Goal: Task Accomplishment & Management: Complete application form

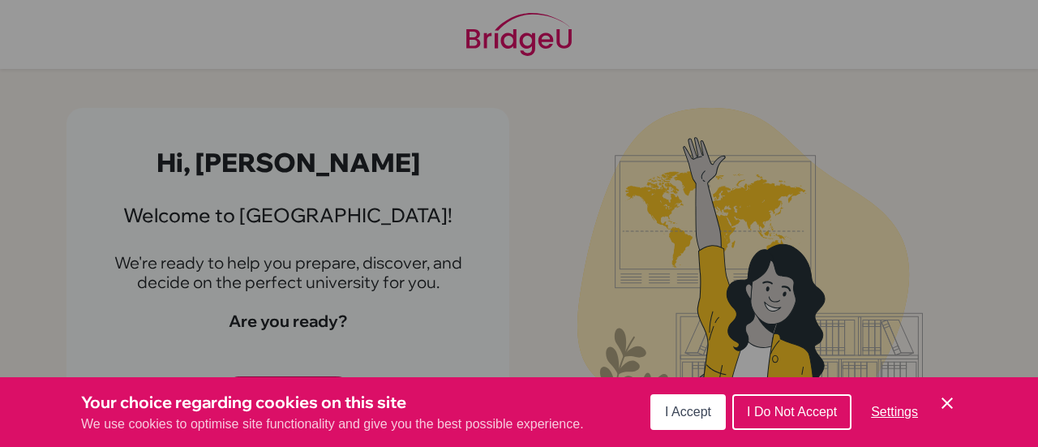
scroll to position [12, 0]
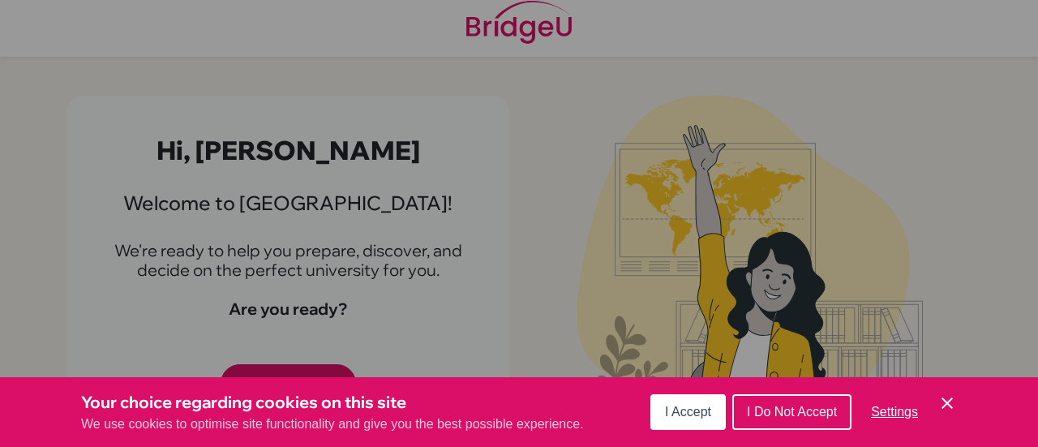
click at [686, 416] on span "I Accept" at bounding box center [688, 412] width 46 height 14
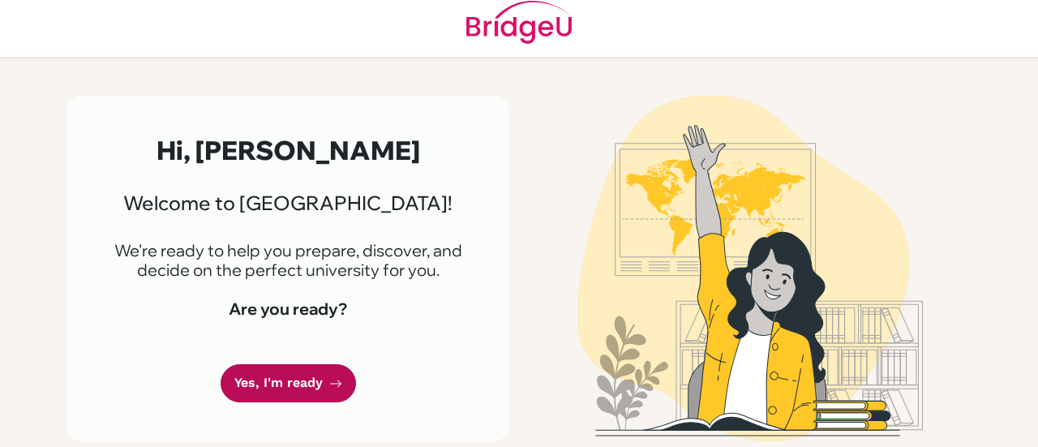
click at [334, 392] on link "Yes, I'm ready" at bounding box center [288, 383] width 135 height 38
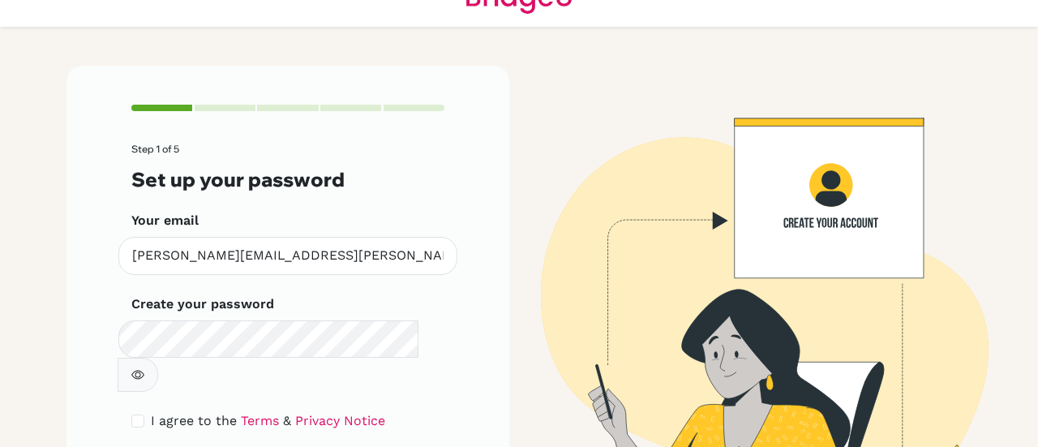
scroll to position [49, 0]
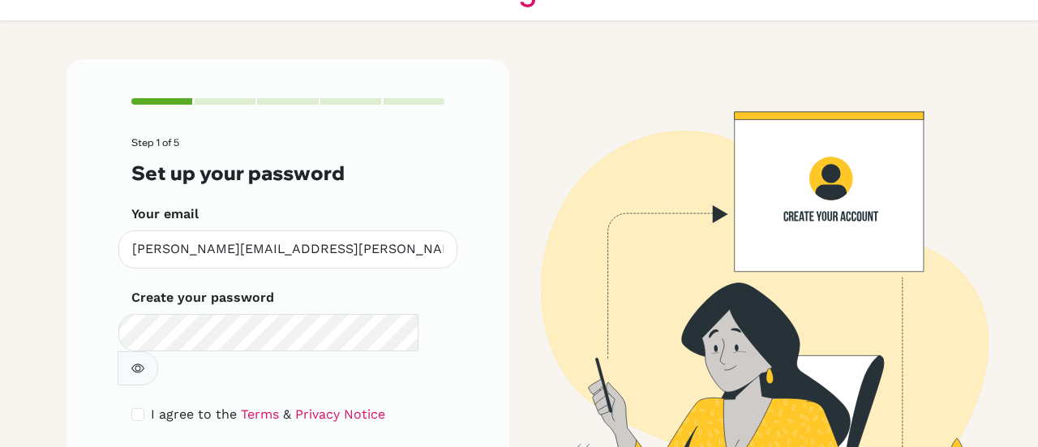
click at [313, 354] on form "Step 1 of 5 Set up your password Your email tamara.alkurdi@mashrek.edu.jo Inval…" at bounding box center [287, 319] width 313 height 364
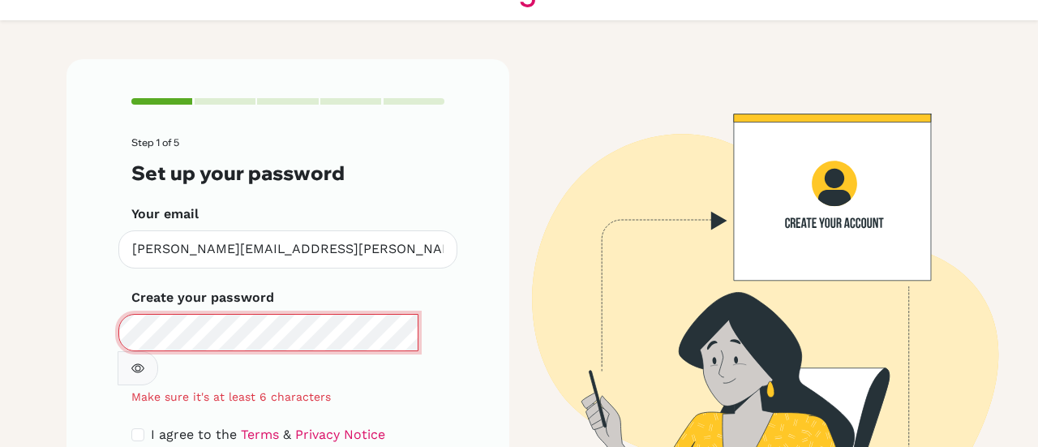
click at [36, 351] on main "Step 1 of 5 Set up your password Your email tamara.alkurdi@mashrek.edu.jo Inval…" at bounding box center [519, 223] width 1038 height 447
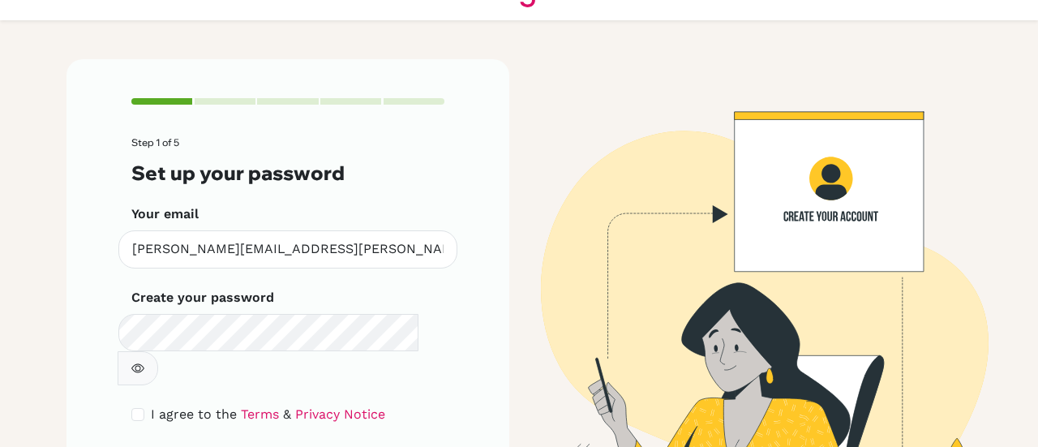
click at [144, 362] on icon "button" at bounding box center [137, 368] width 13 height 13
click at [151, 406] on span "I agree to the" at bounding box center [194, 413] width 86 height 15
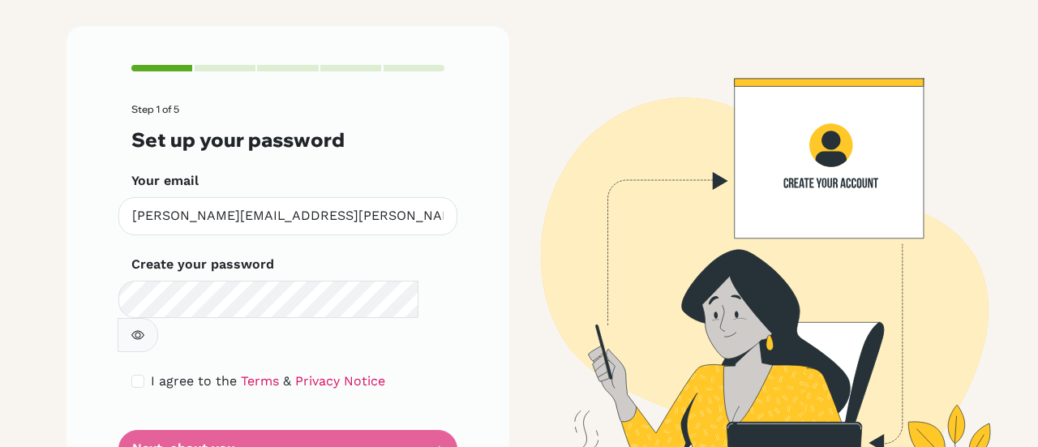
click at [135, 372] on div "I agree to the Terms & Privacy Notice" at bounding box center [287, 381] width 313 height 19
click at [135, 375] on input "checkbox" at bounding box center [137, 381] width 13 height 13
checkbox input "true"
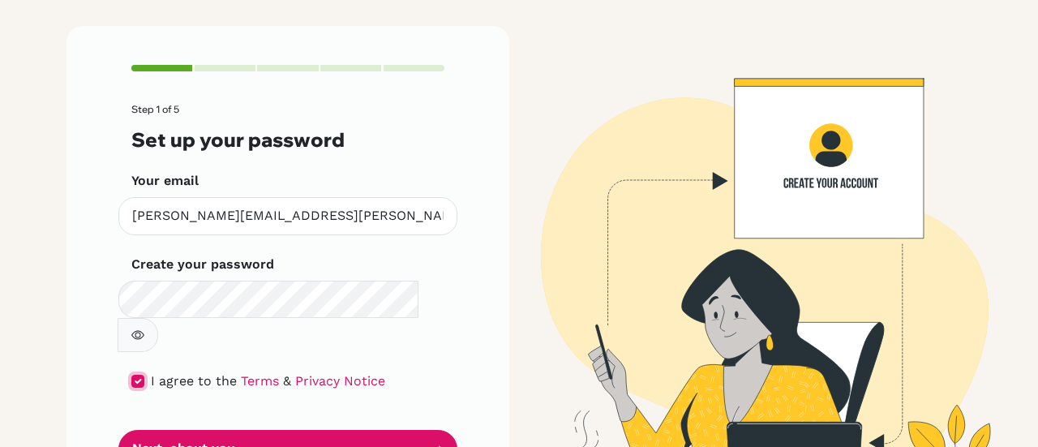
scroll to position [119, 0]
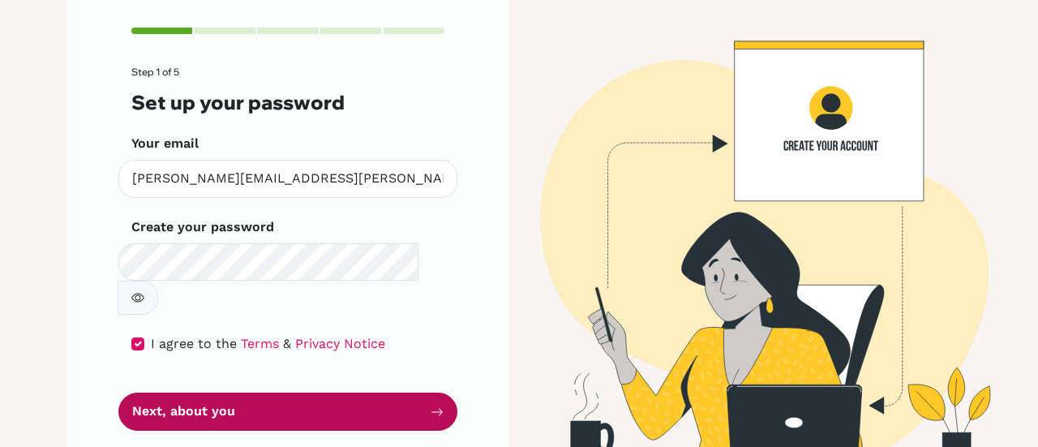
click at [170, 393] on button "Next, about you" at bounding box center [287, 412] width 339 height 38
